Goal: Transaction & Acquisition: Purchase product/service

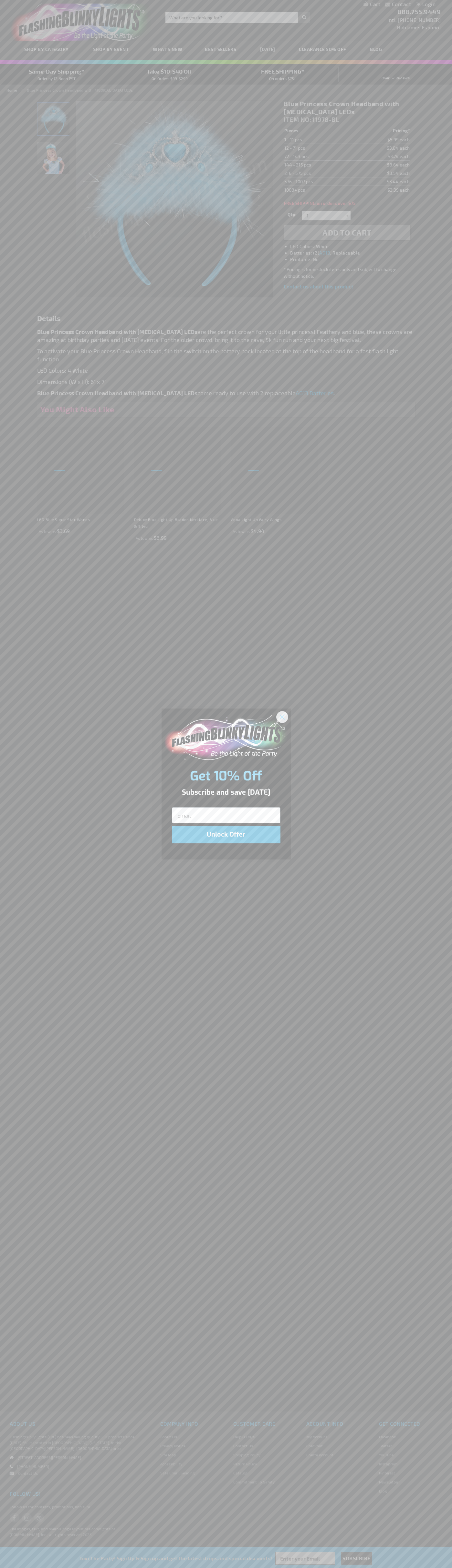
click at [282, 716] on icon "Close dialog" at bounding box center [281, 716] width 4 height 4
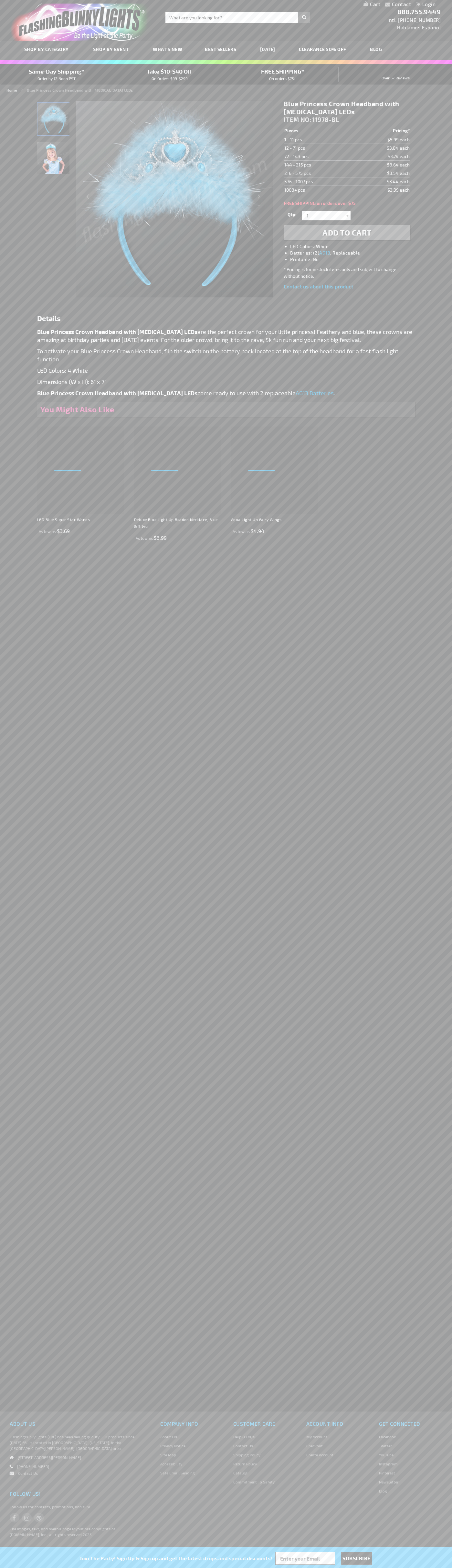
click at [347, 108] on h1 "Blue Princess Crown Headband with [MEDICAL_DATA] LEDs" at bounding box center [346, 108] width 126 height 16
click at [347, 233] on span "Add to Cart" at bounding box center [347, 232] width 49 height 9
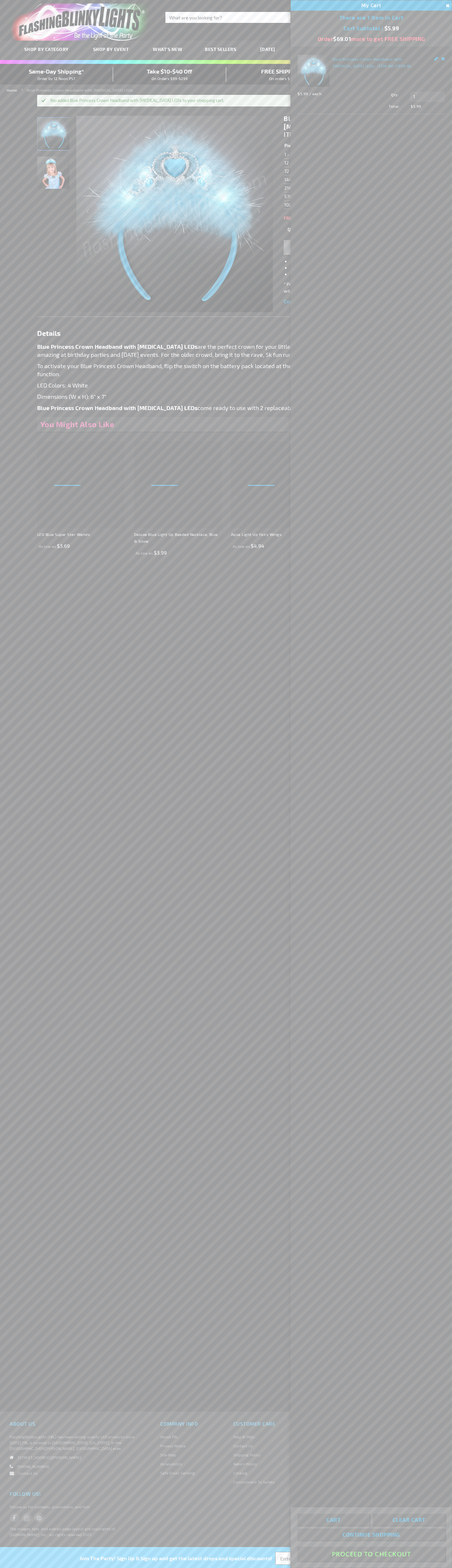
click at [371, 1554] on button "Proceed To Checkout" at bounding box center [371, 1554] width 148 height 15
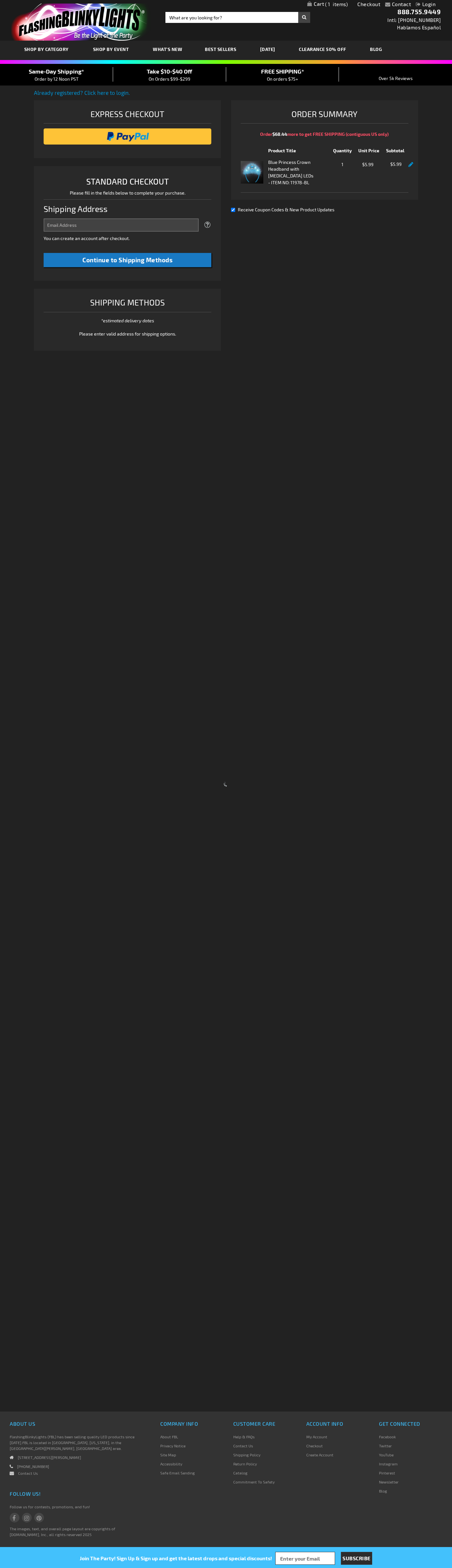
select select "US"
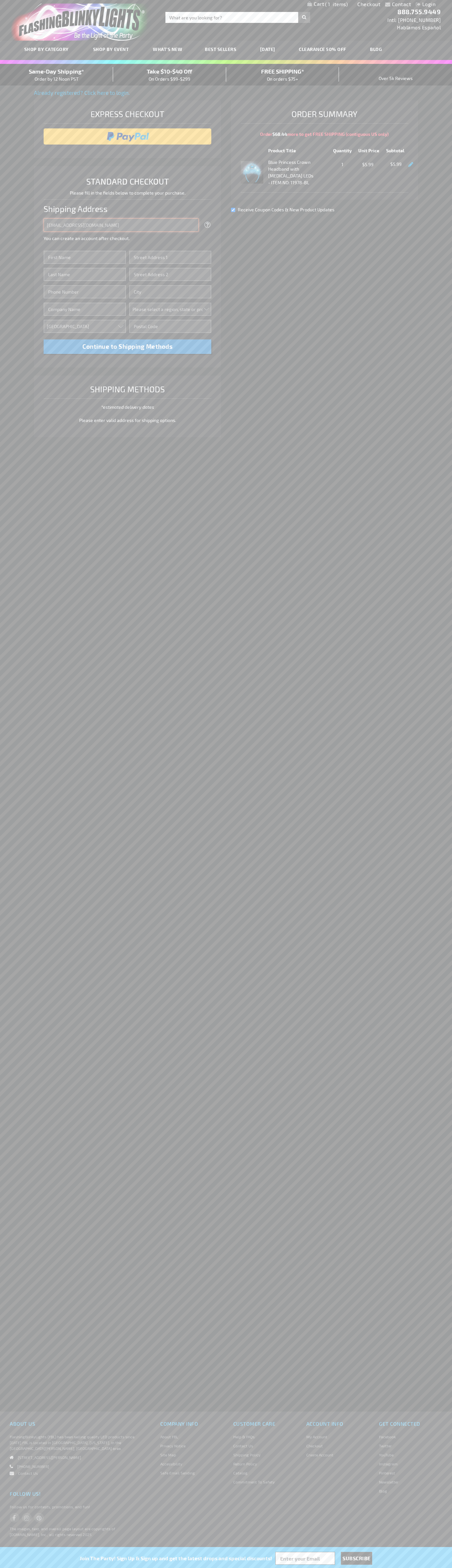
type input "johnsmith005@storebotmail.joonix.net"
type input "John"
type input "201 Colorado St"
type input "First floor"
type input "austin"
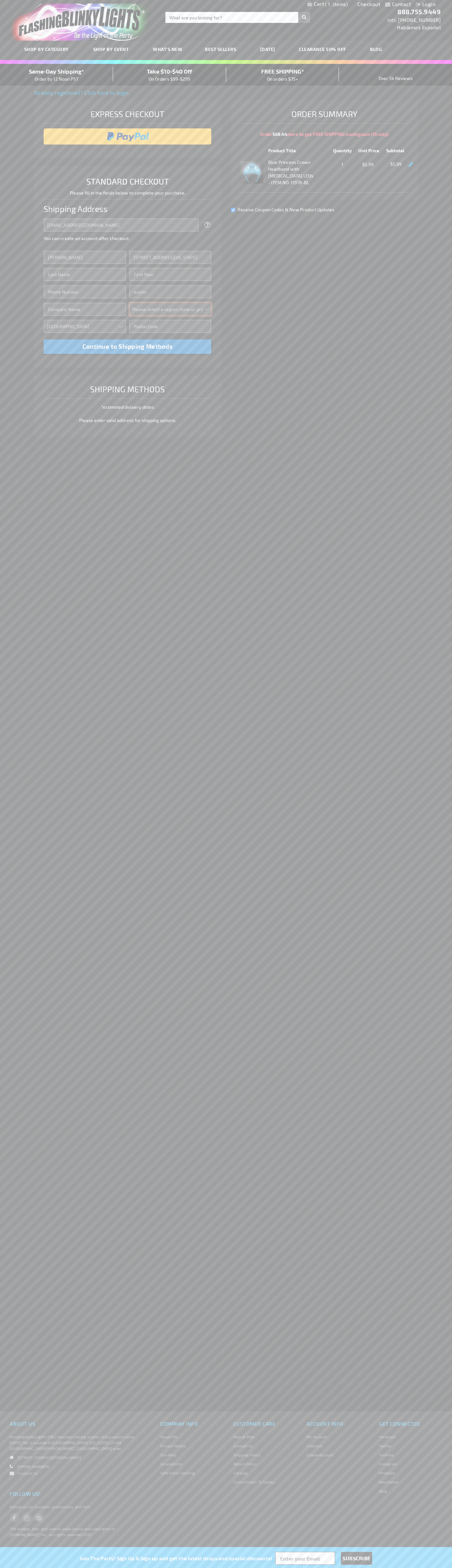
select select "57"
type input "78701"
type input "Smith"
type input "6502530000"
type input "John Smith"
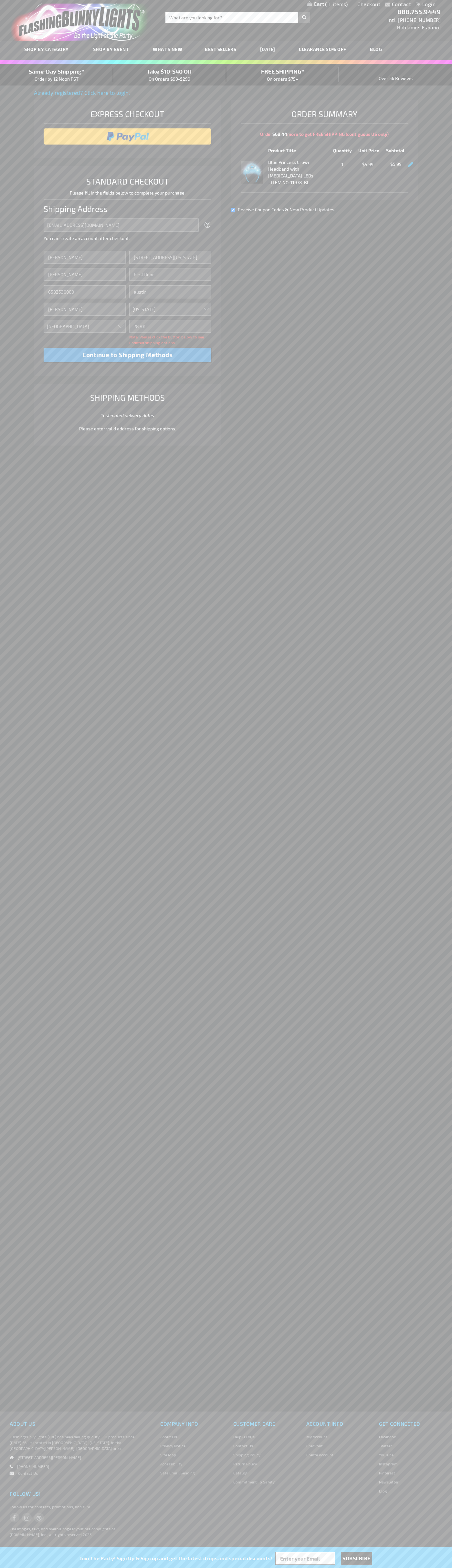
click at [57, 75] on div "Same-Day Shipping* Order by 12 Noon PST" at bounding box center [57, 74] width 113 height 15
click at [127, 136] on input "image" at bounding box center [127, 136] width 161 height 13
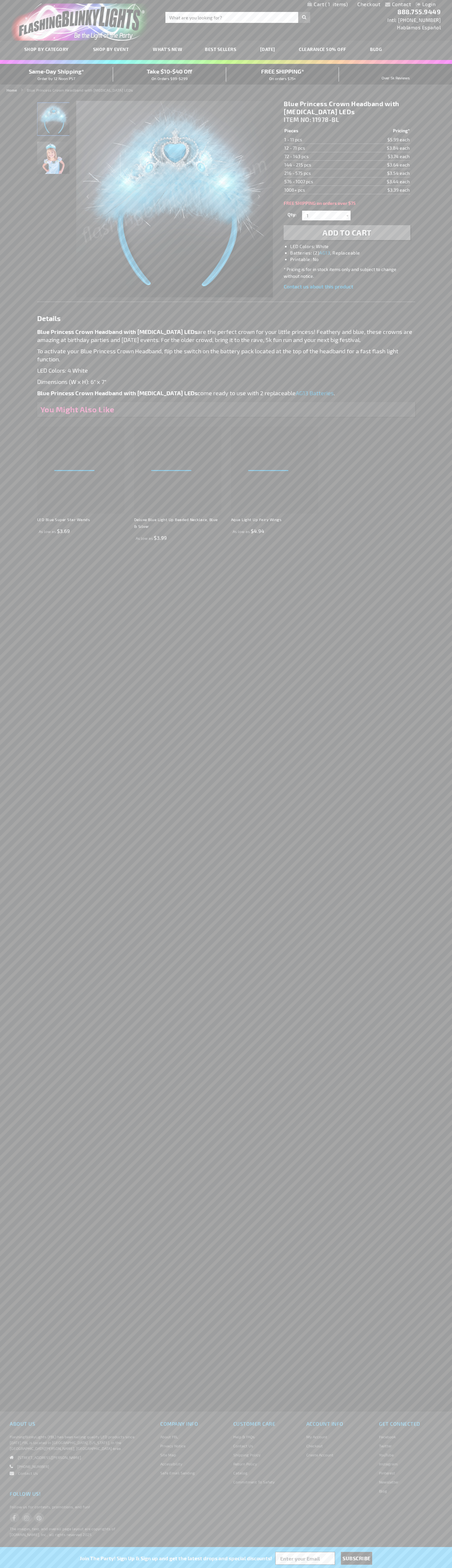
click at [327, 4] on span "1" at bounding box center [336, 4] width 23 height 6
